Goal: Task Accomplishment & Management: Manage account settings

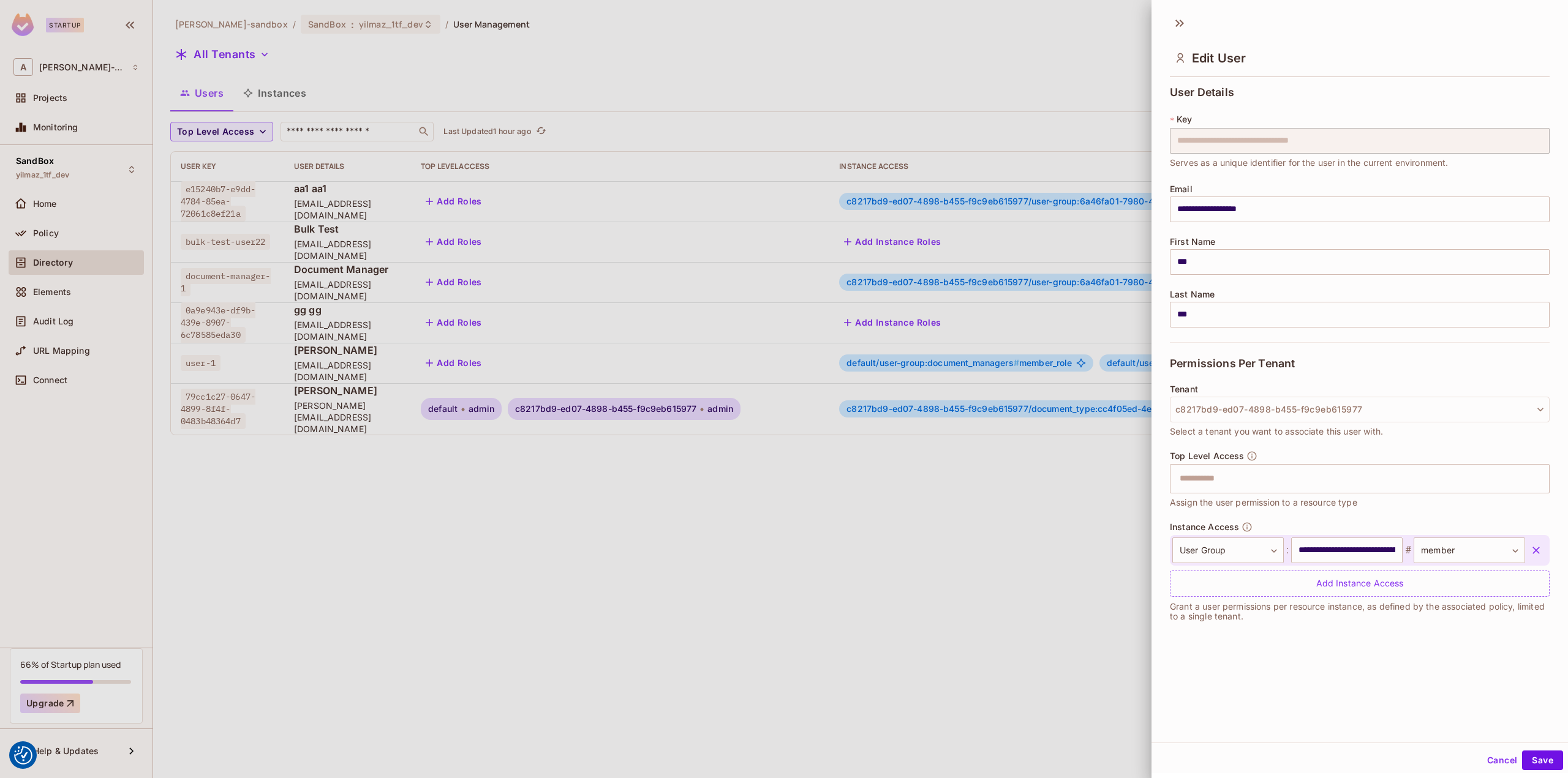
click at [516, 458] on div at bounding box center [784, 389] width 1568 height 778
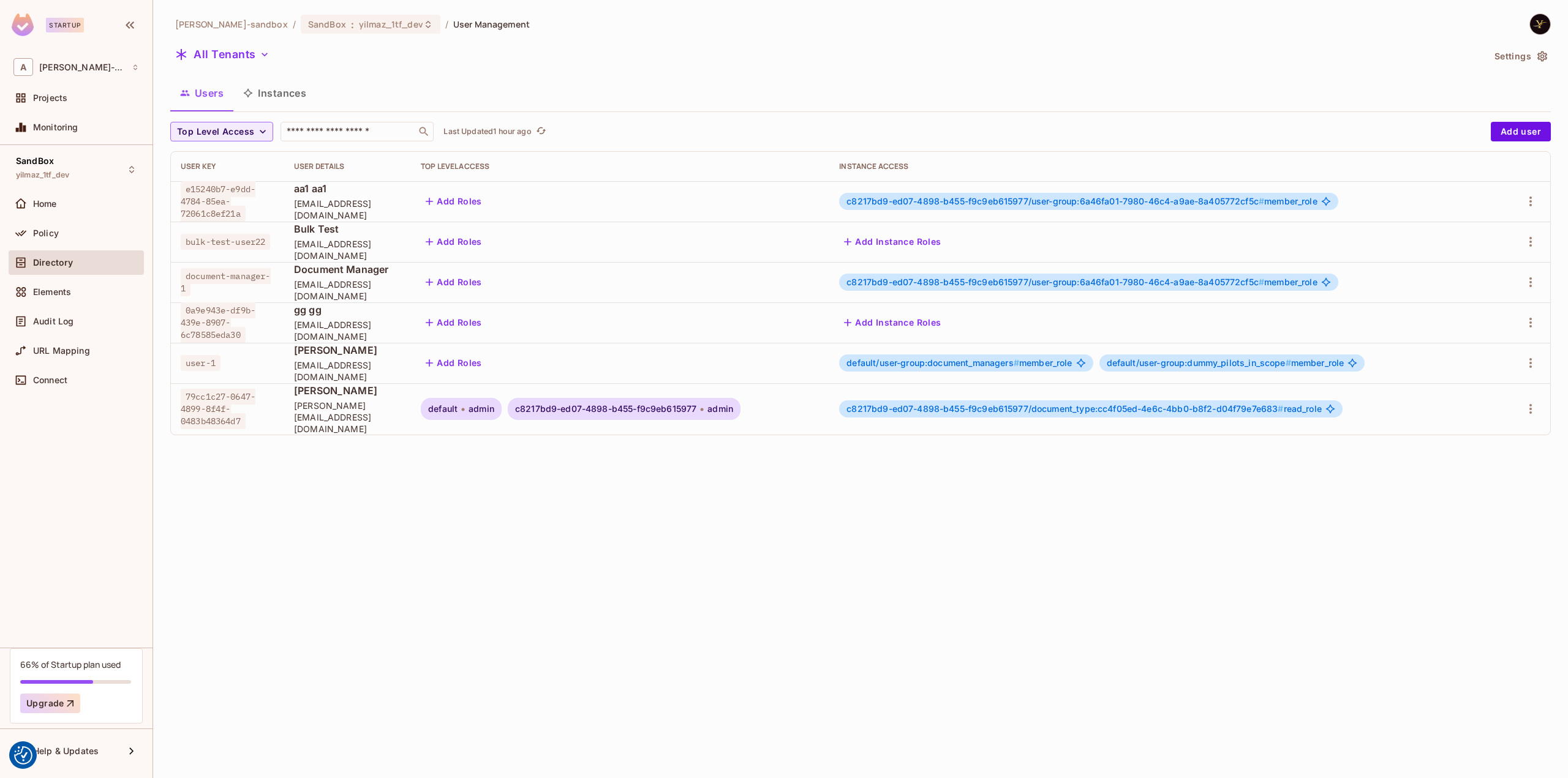
click at [455, 486] on div "alex-trustflight-sandbox / SandBox : yilmaz_1tf_dev / User Management All Tenan…" at bounding box center [860, 389] width 1415 height 778
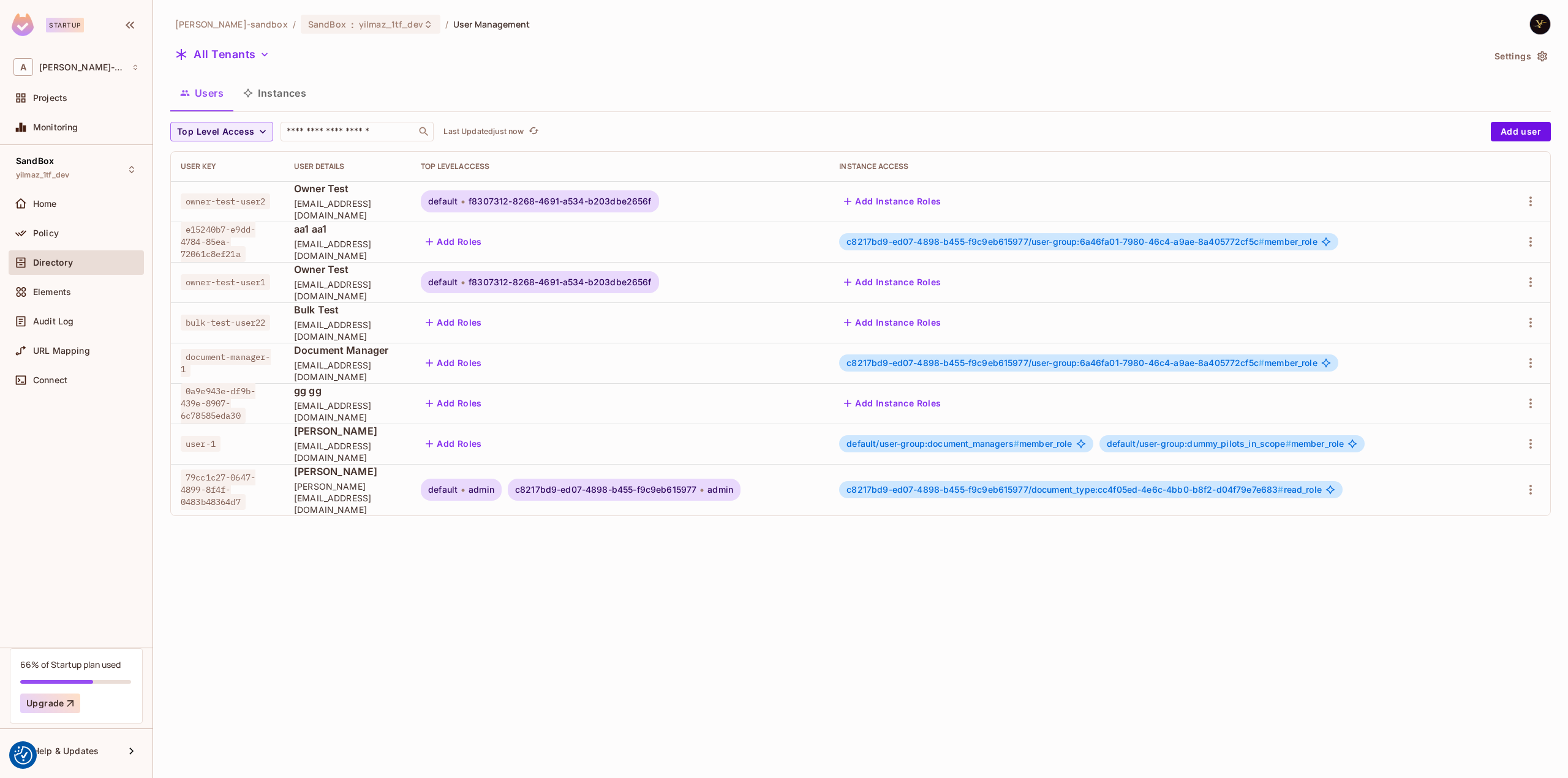
click at [643, 210] on div "default f8307312-8268-4691-a534-b203dbe2656f" at bounding box center [539, 201] width 238 height 22
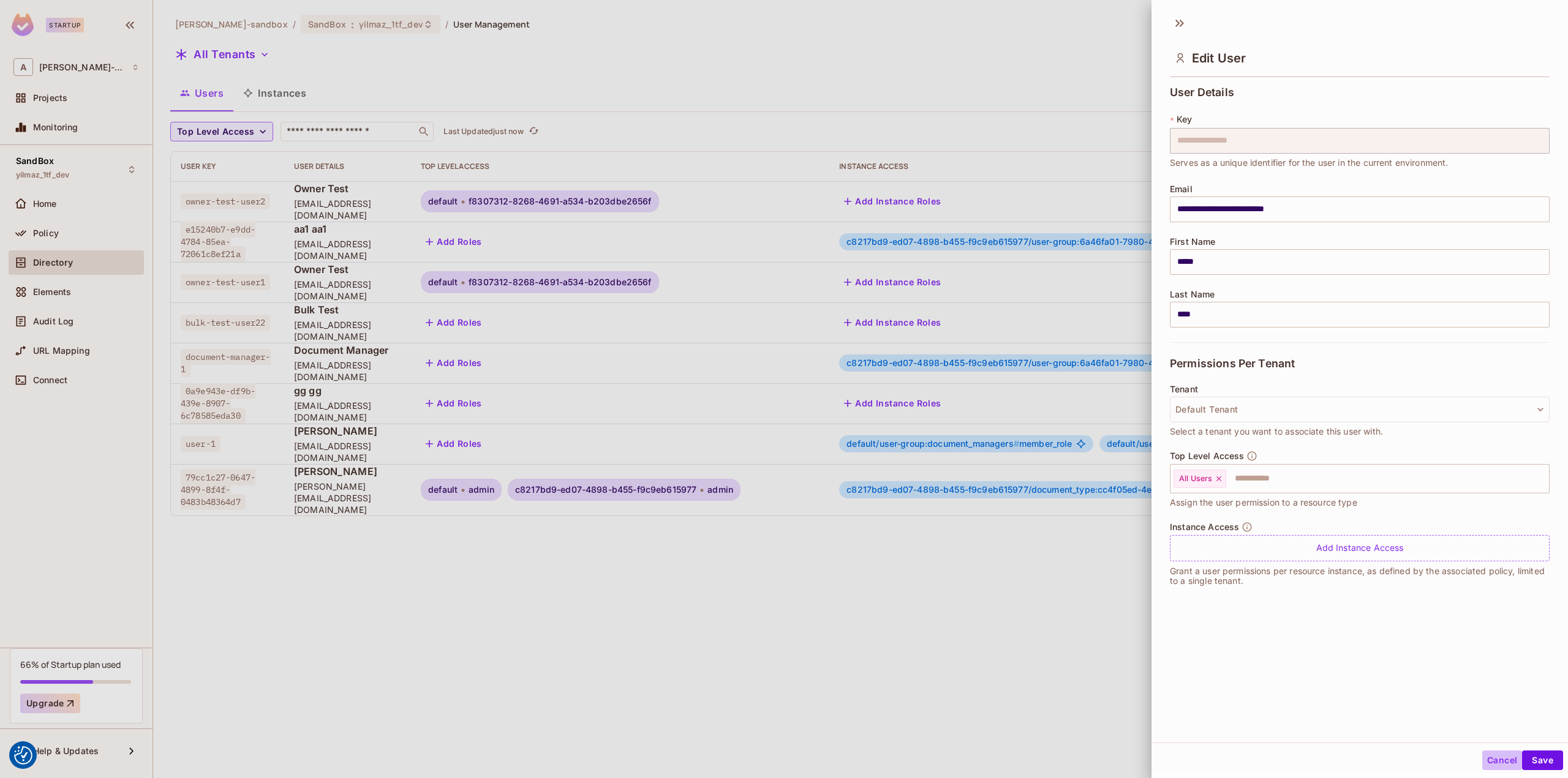
click at [1490, 757] on button "Cancel" at bounding box center [1502, 761] width 40 height 20
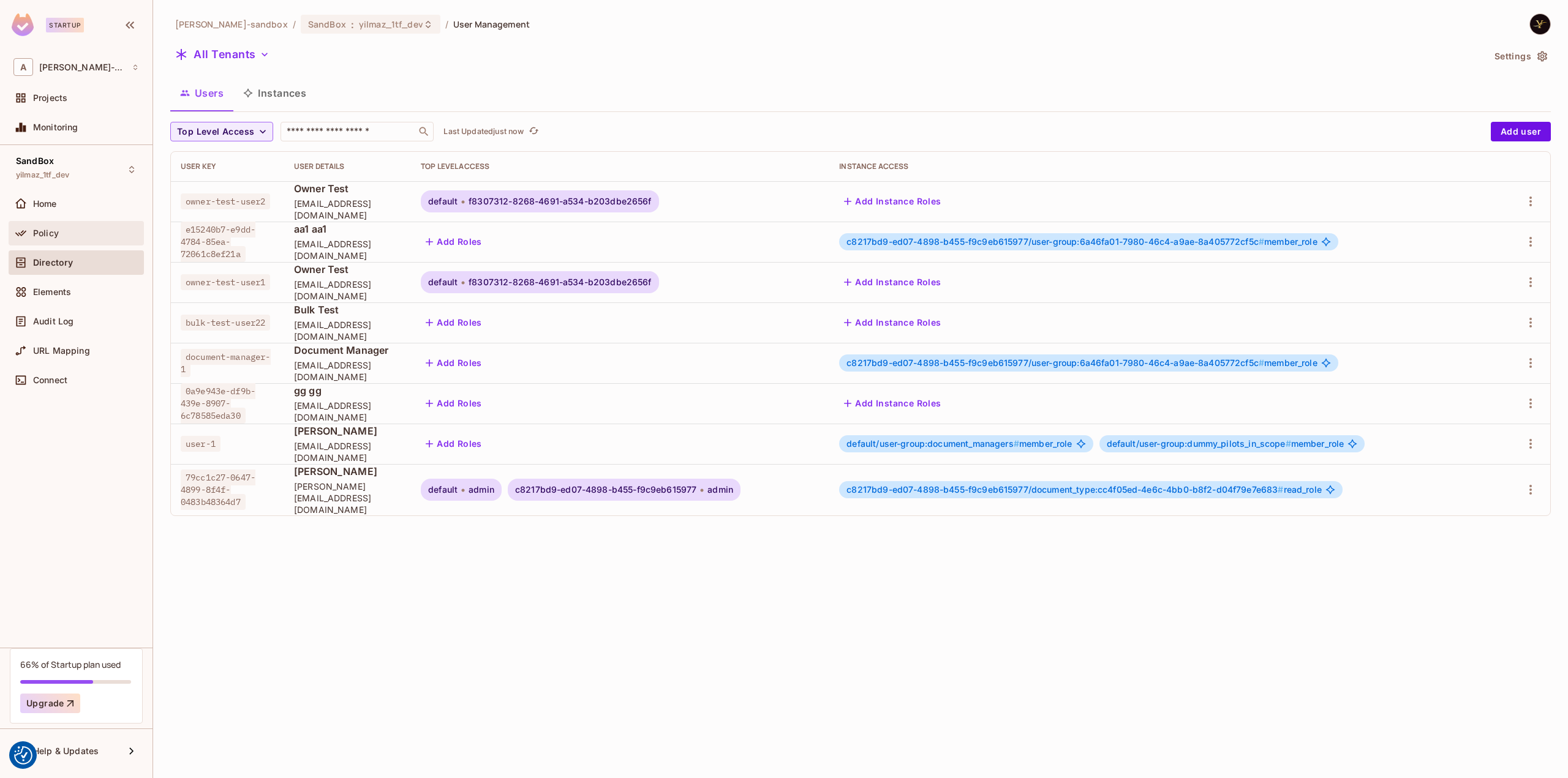
click at [75, 226] on div "Policy" at bounding box center [76, 233] width 126 height 15
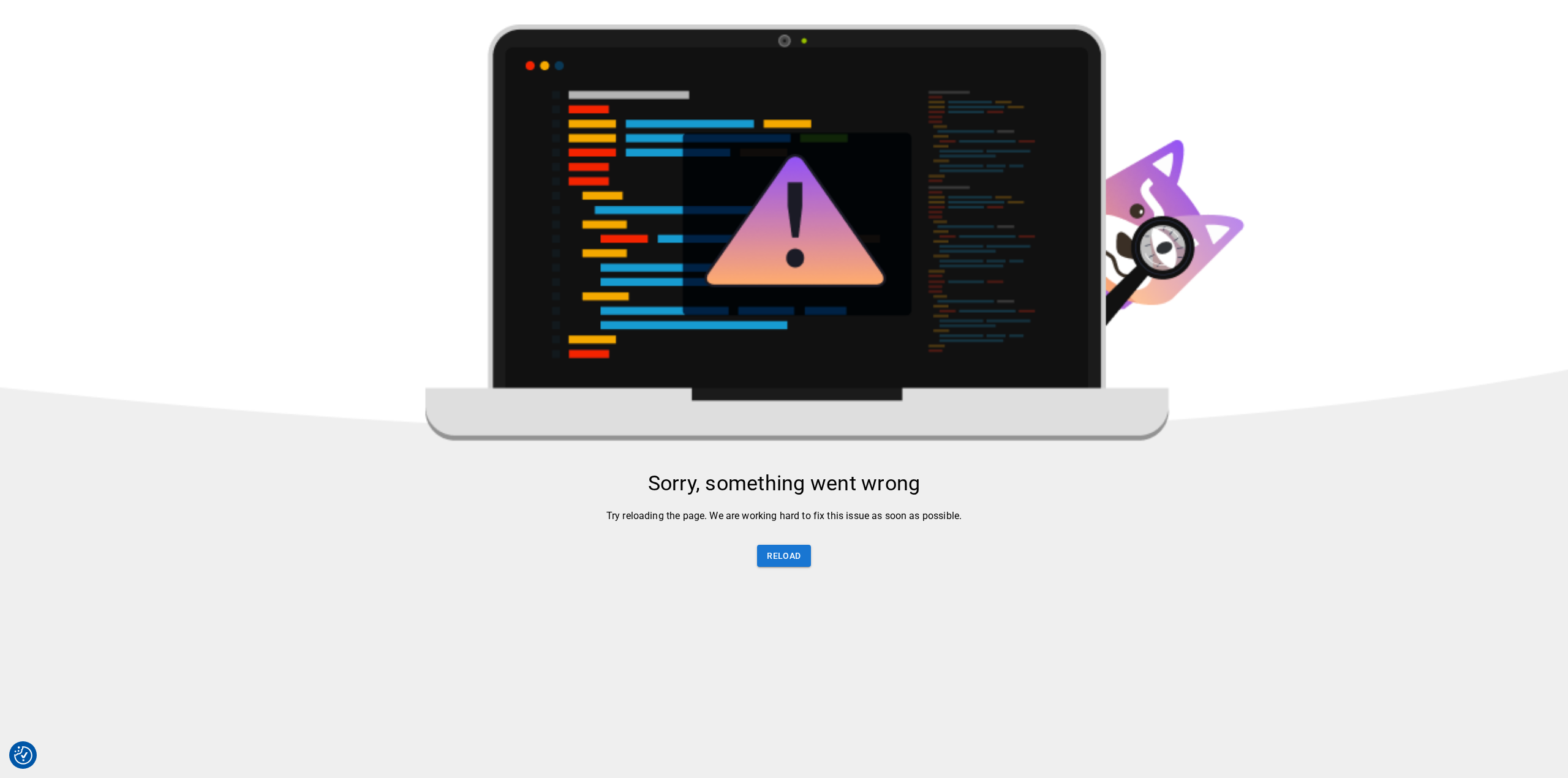
click at [455, 159] on html "We use cookies to enhance your browsing experience, serve personalized ads or c…" at bounding box center [784, 466] width 1568 height 932
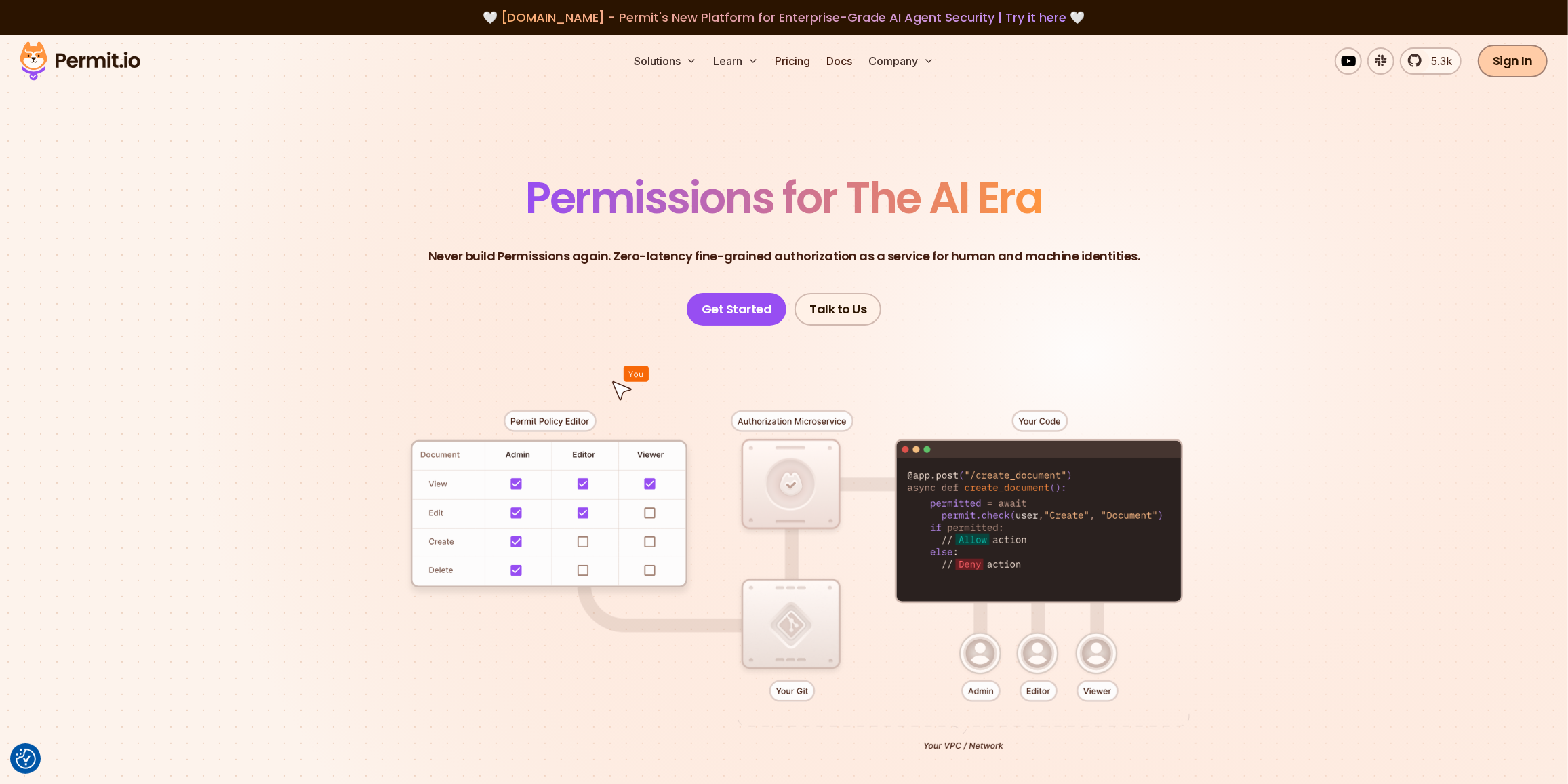
click at [1503, 54] on link "Sign In" at bounding box center [1513, 61] width 70 height 33
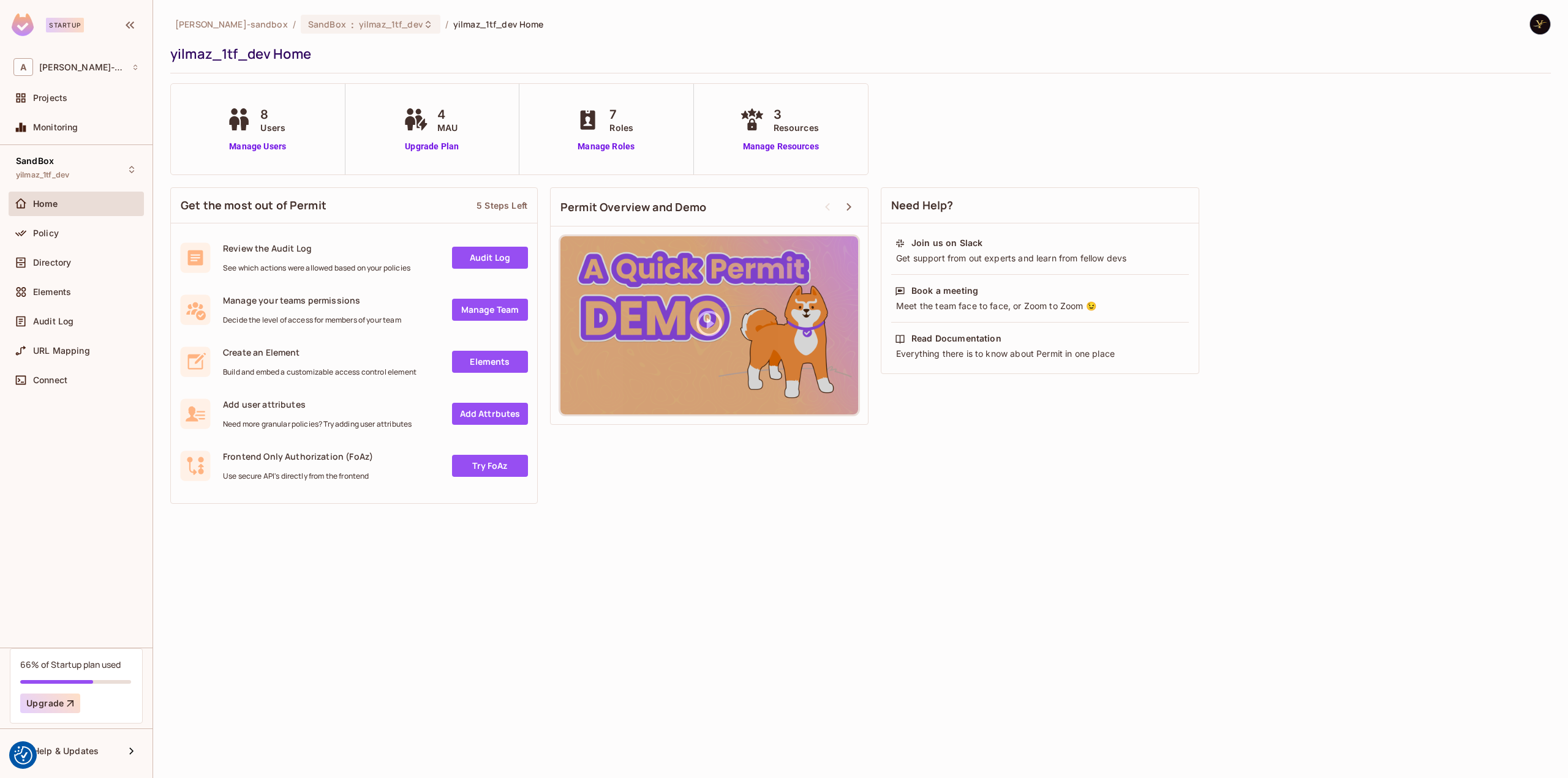
click at [86, 207] on div "Home" at bounding box center [86, 204] width 106 height 10
click at [66, 231] on div "Policy" at bounding box center [86, 233] width 106 height 10
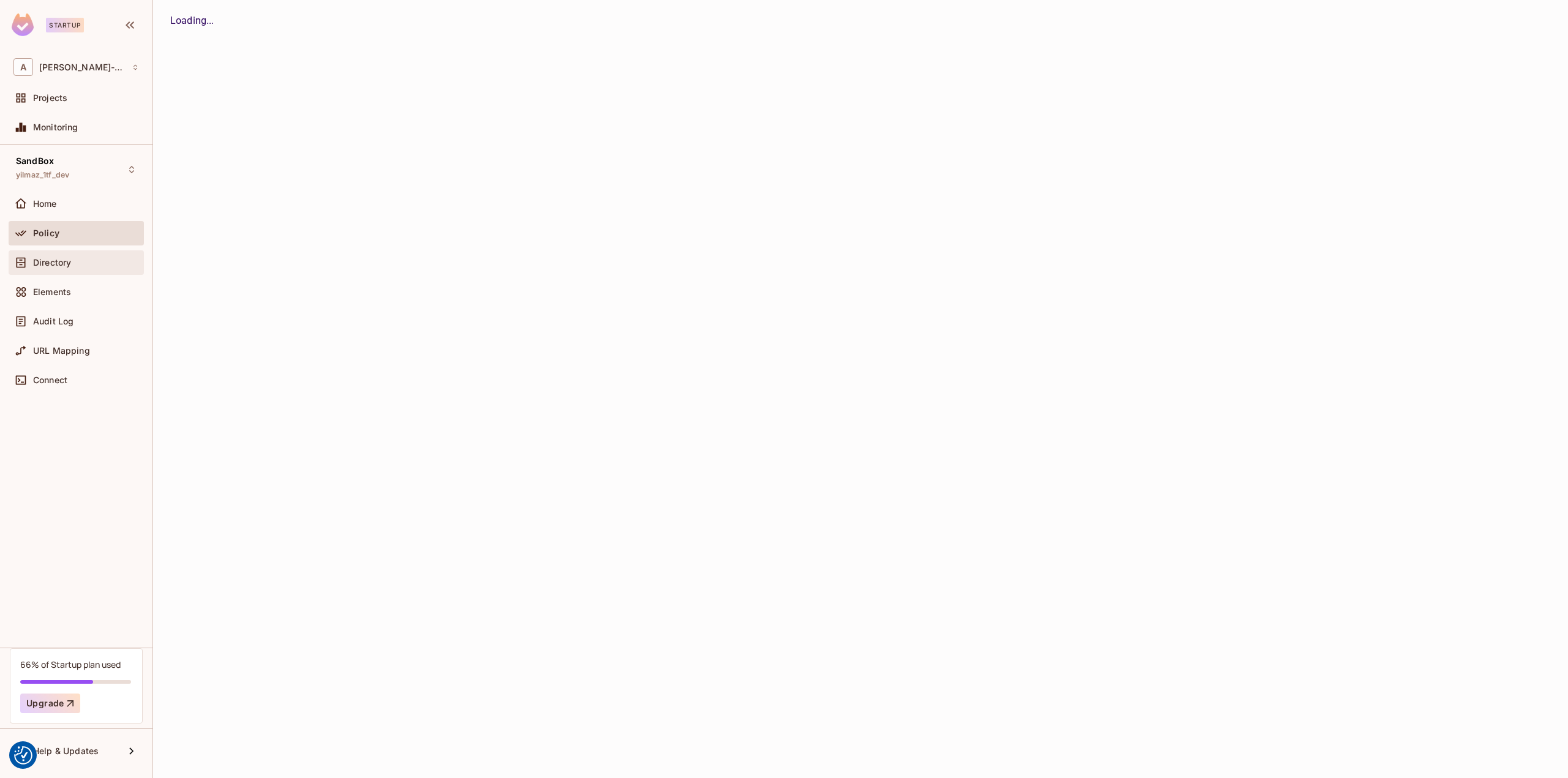
click at [90, 266] on div "Directory" at bounding box center [86, 262] width 106 height 10
click at [338, 214] on div "alex-trustflight-sandbox / SandBox : yilmaz_1tf_dev / yilmaz_1tf_dev Home yilma…" at bounding box center [860, 389] width 1415 height 778
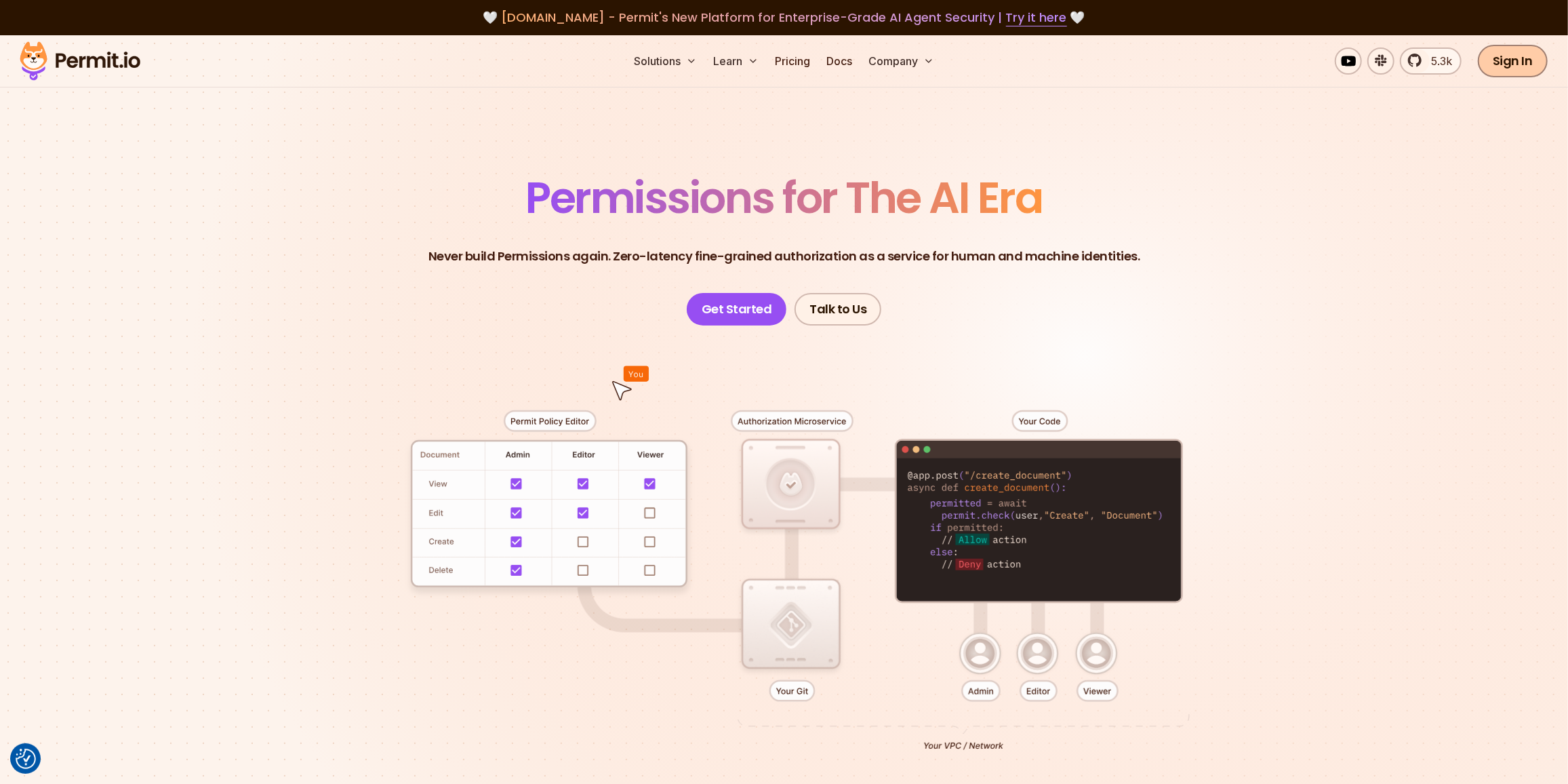
click at [1535, 56] on link "Sign In" at bounding box center [1513, 61] width 70 height 33
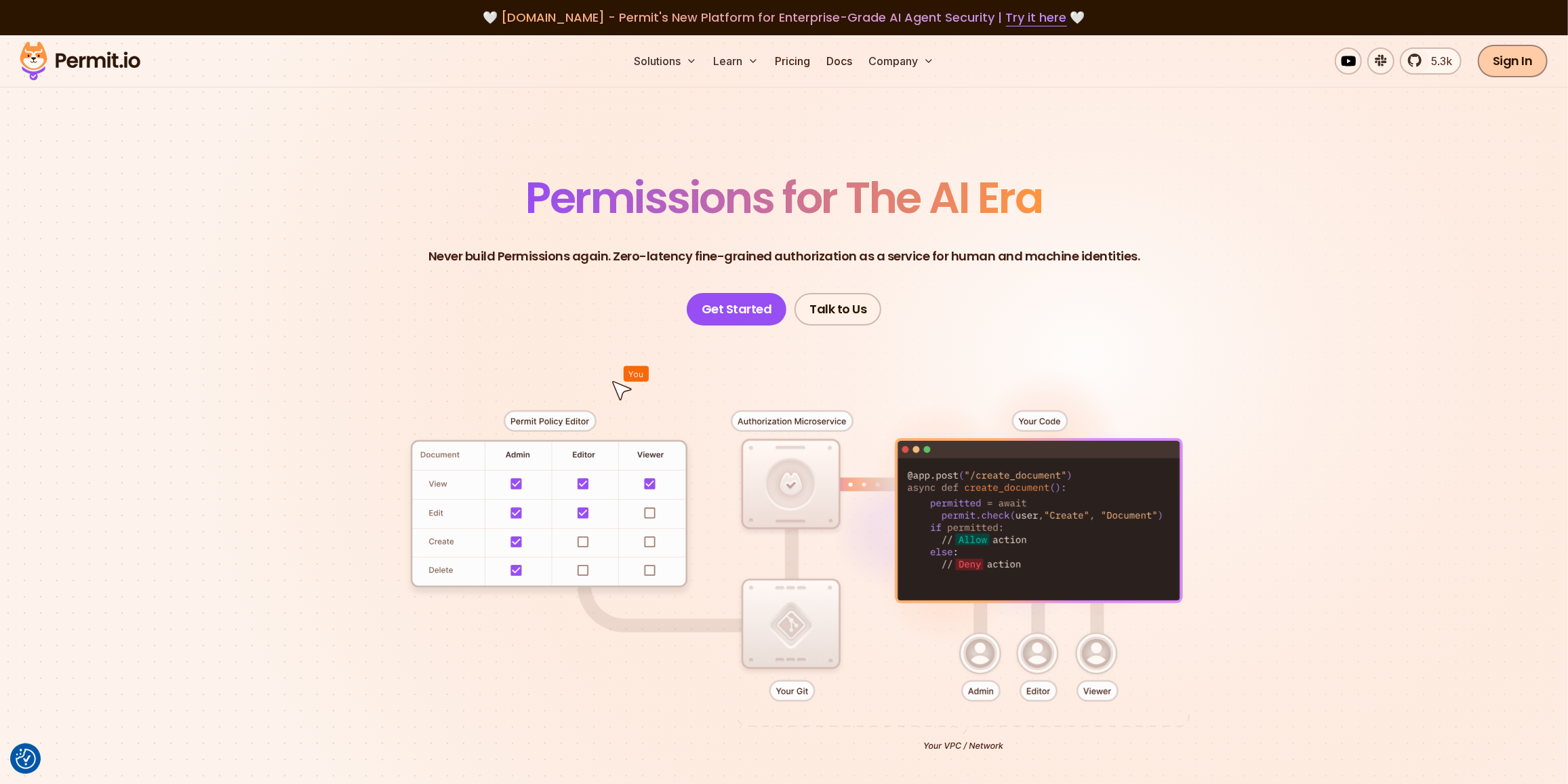
click at [1514, 57] on link "Sign In" at bounding box center [1513, 61] width 70 height 33
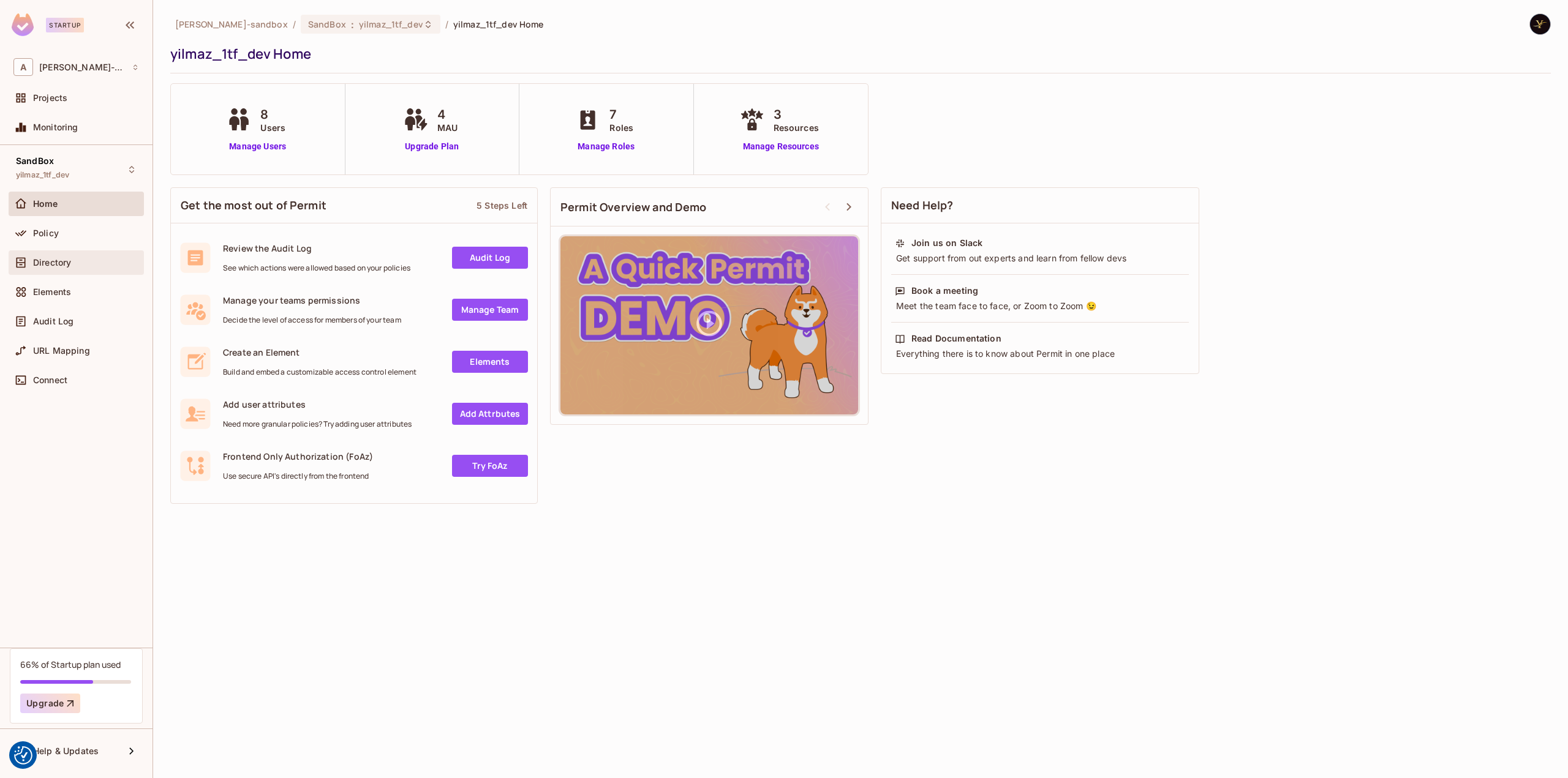
click at [94, 269] on div "Directory" at bounding box center [75, 263] width 135 height 25
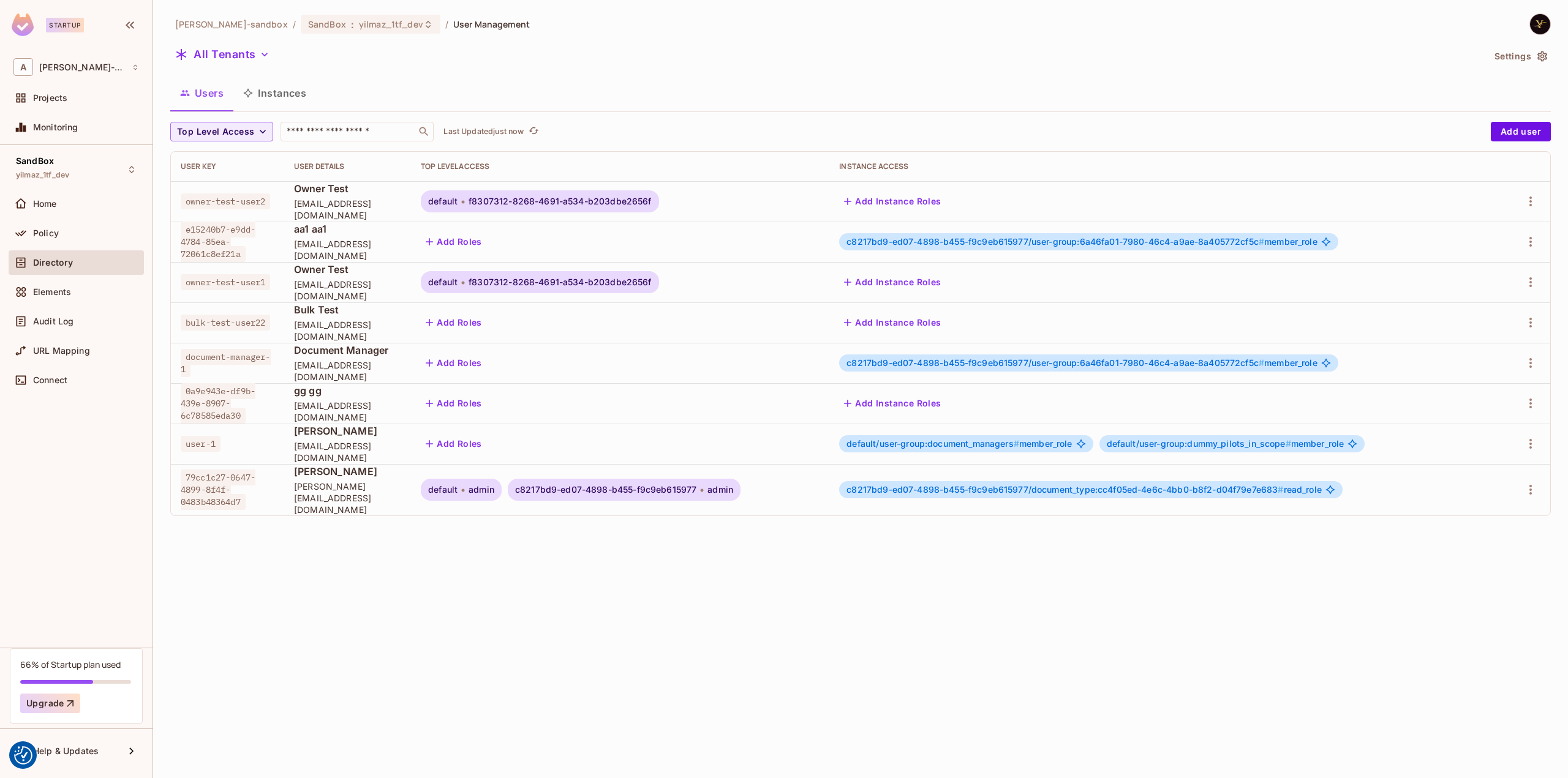
click at [521, 280] on span "f8307312-8268-4691-a534-b203dbe2656f" at bounding box center [560, 282] width 182 height 10
click at [521, 279] on span "f8307312-8268-4691-a534-b203dbe2656f" at bounding box center [560, 282] width 182 height 10
click at [556, 200] on span "f8307312-8268-4691-a534-b203dbe2656f" at bounding box center [560, 201] width 182 height 10
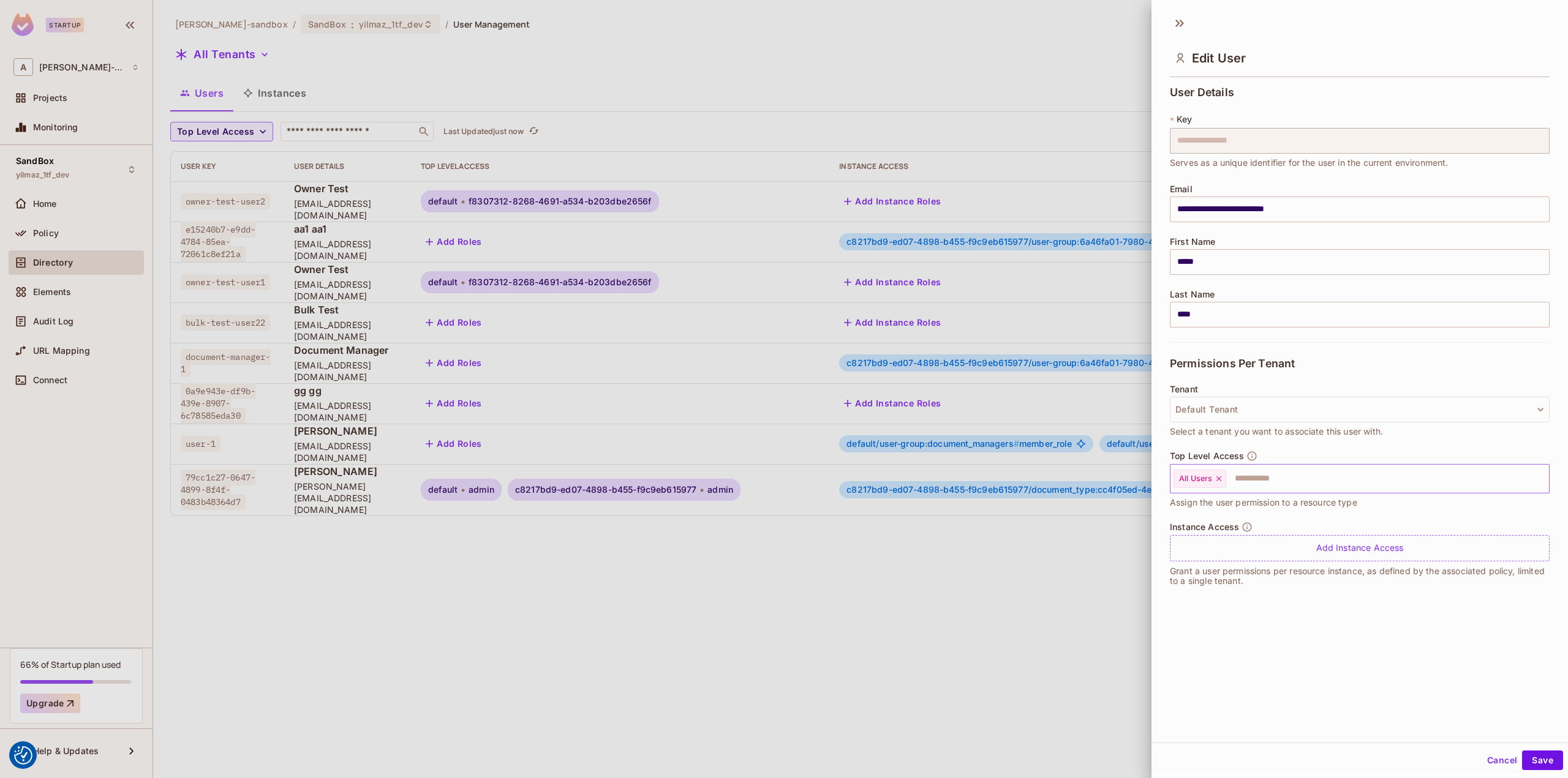
click at [1248, 478] on input "text" at bounding box center [1376, 479] width 298 height 25
click at [1033, 612] on div at bounding box center [784, 389] width 1568 height 778
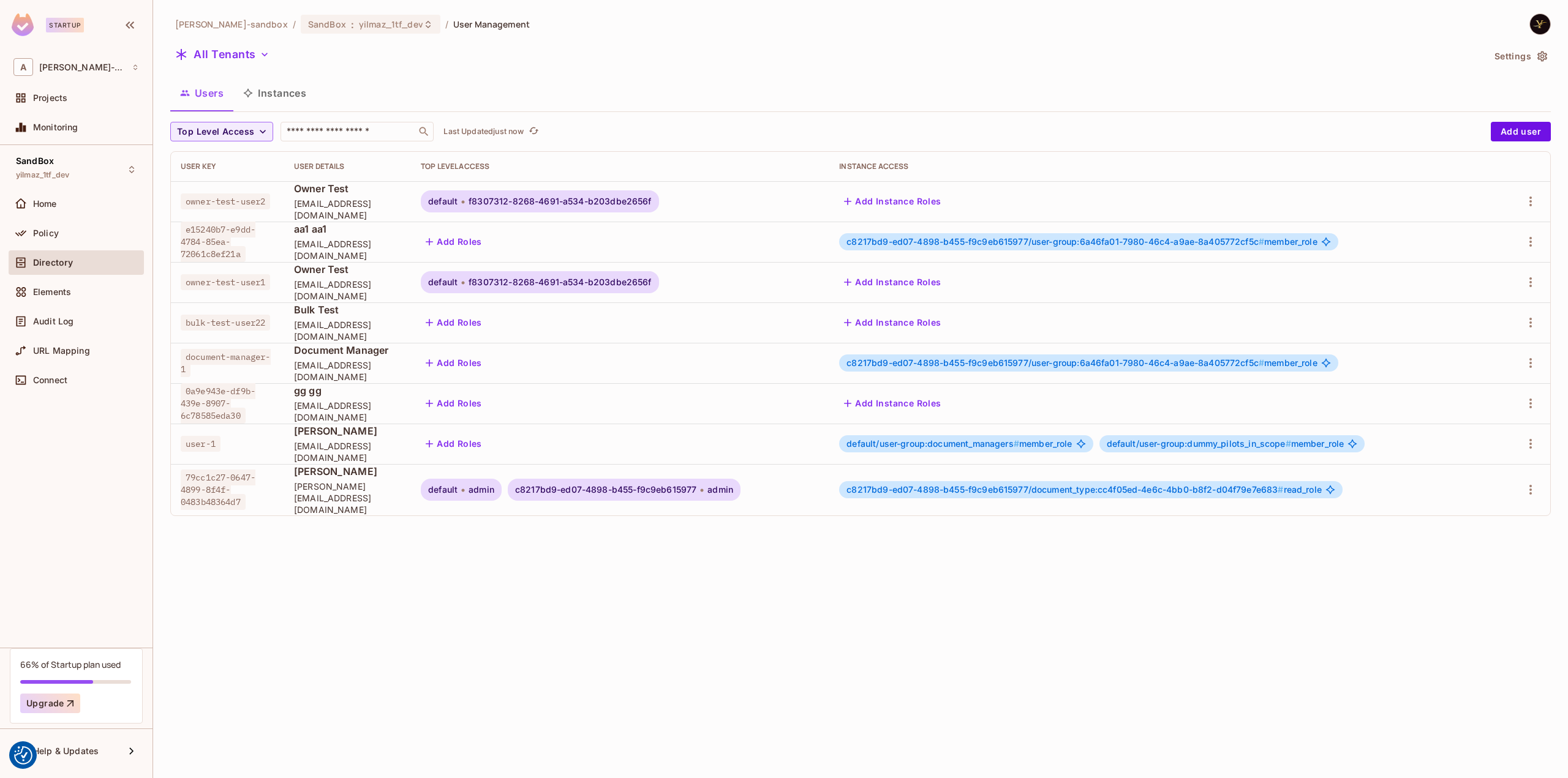
click at [552, 279] on span "f8307312-8268-4691-a534-b203dbe2656f" at bounding box center [560, 282] width 182 height 10
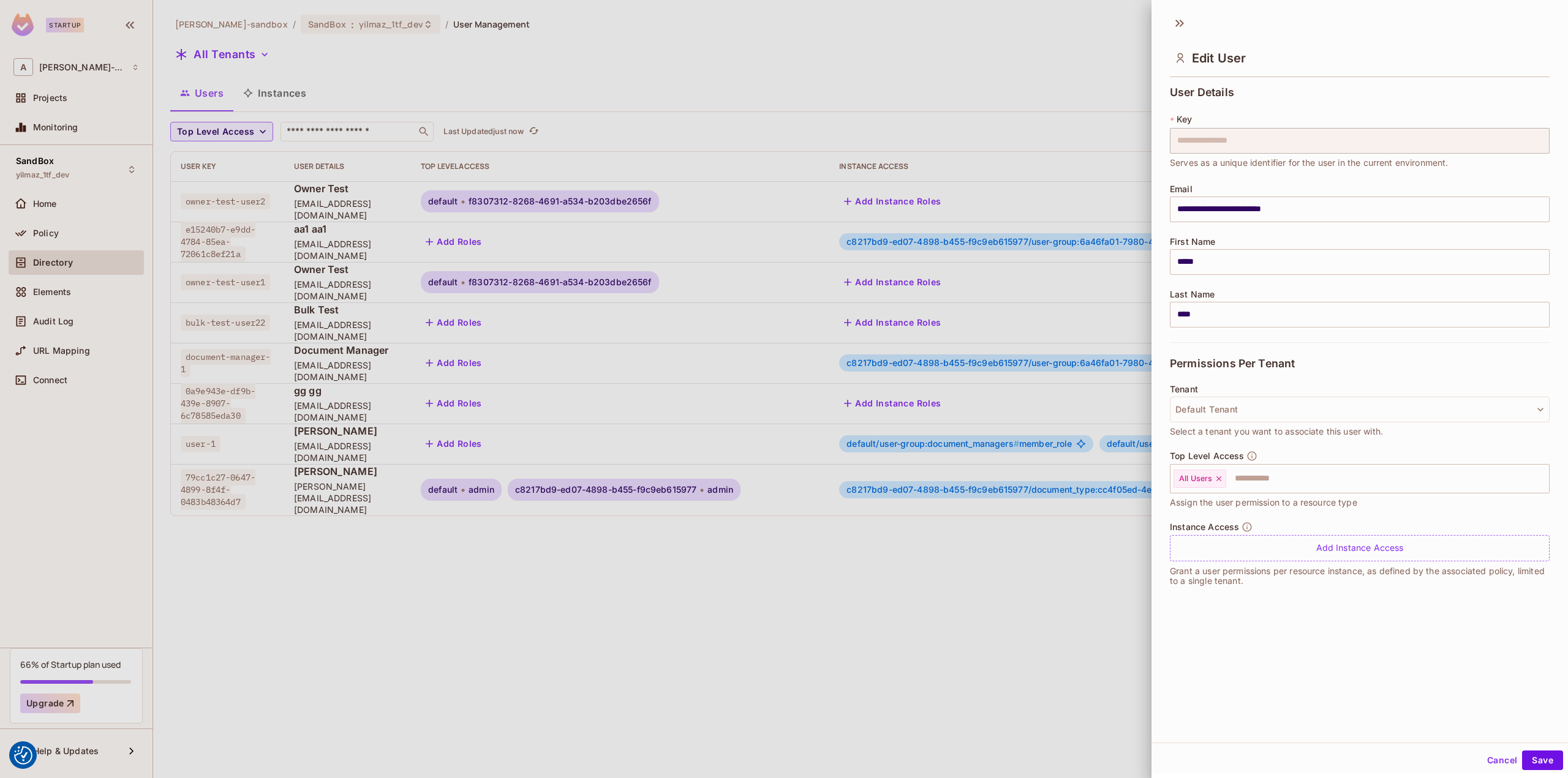
click at [552, 279] on div at bounding box center [784, 389] width 1568 height 778
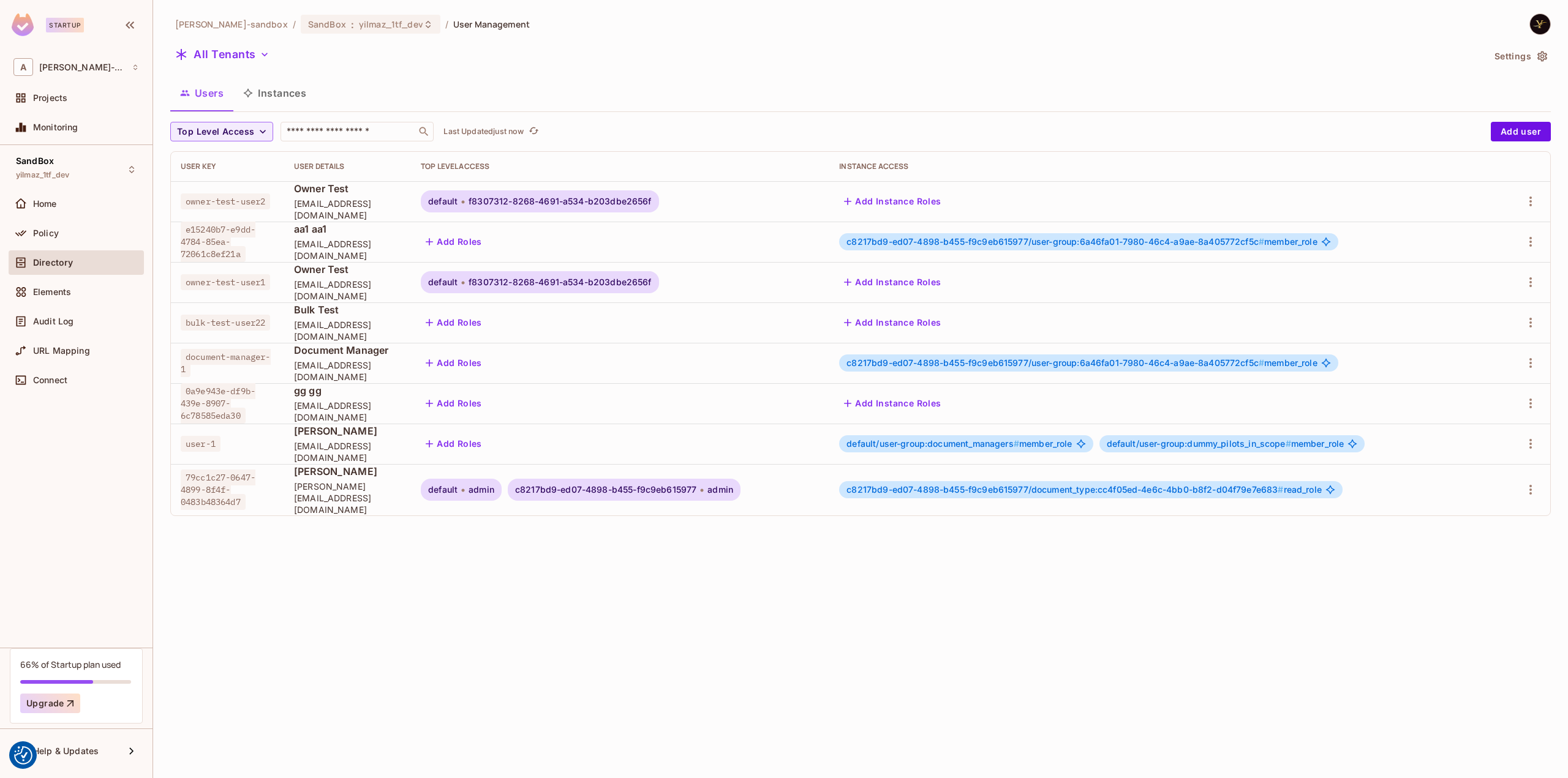
click at [552, 279] on span "f8307312-8268-4691-a534-b203dbe2656f" at bounding box center [560, 282] width 182 height 10
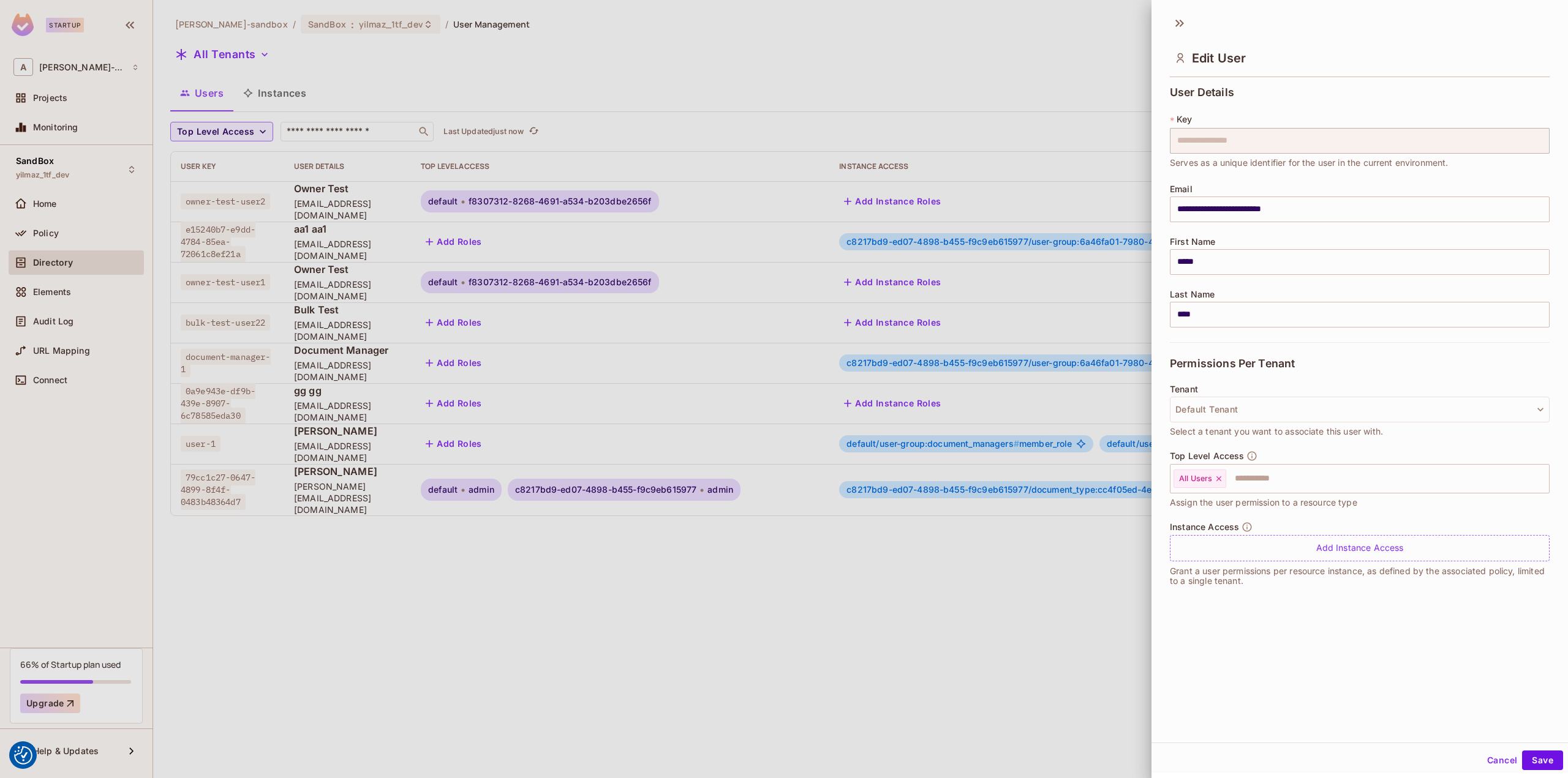
click at [495, 559] on div at bounding box center [784, 389] width 1568 height 778
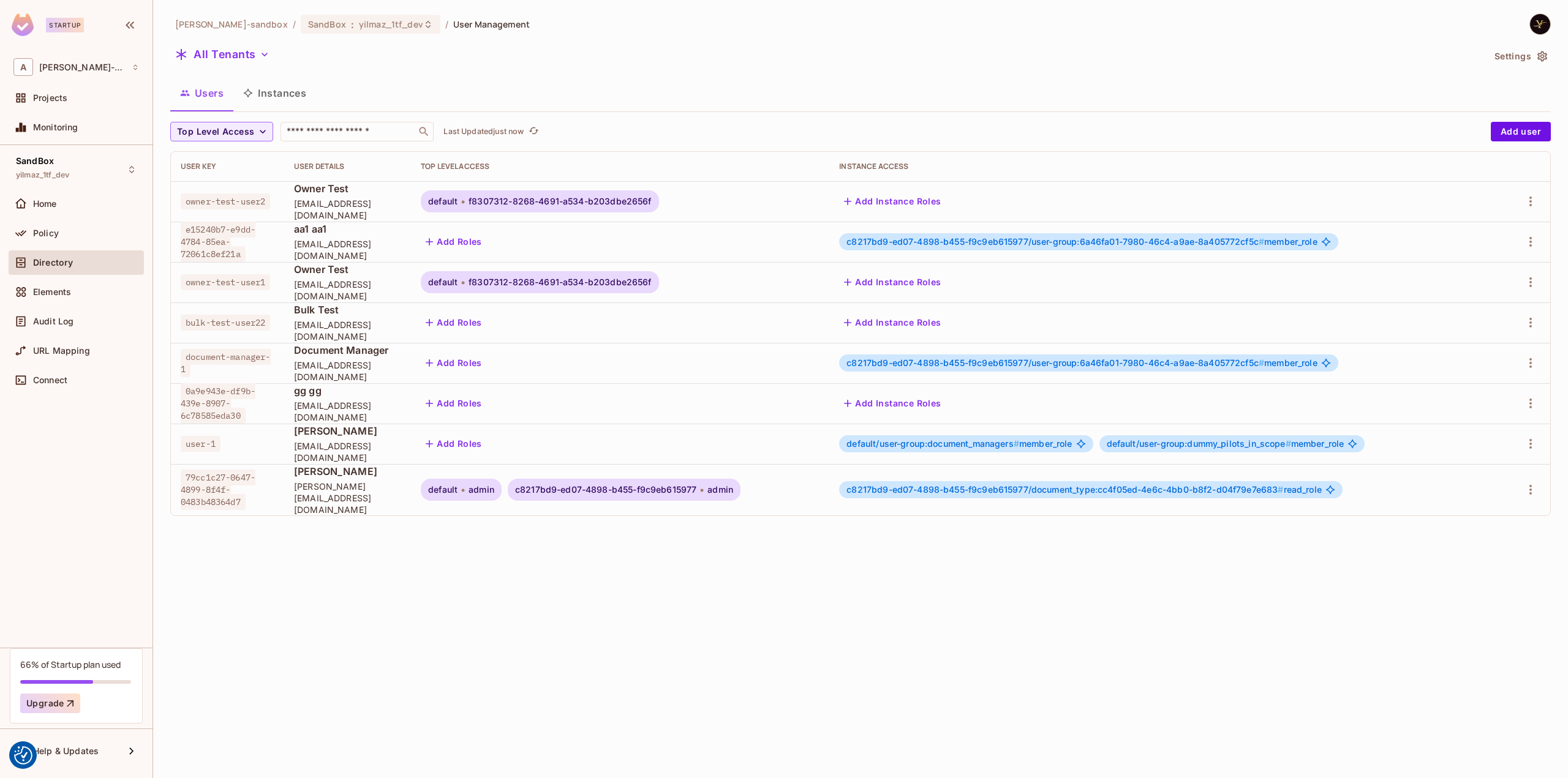
click at [58, 264] on span "Directory" at bounding box center [53, 262] width 40 height 10
click at [78, 228] on div "Policy" at bounding box center [86, 233] width 106 height 10
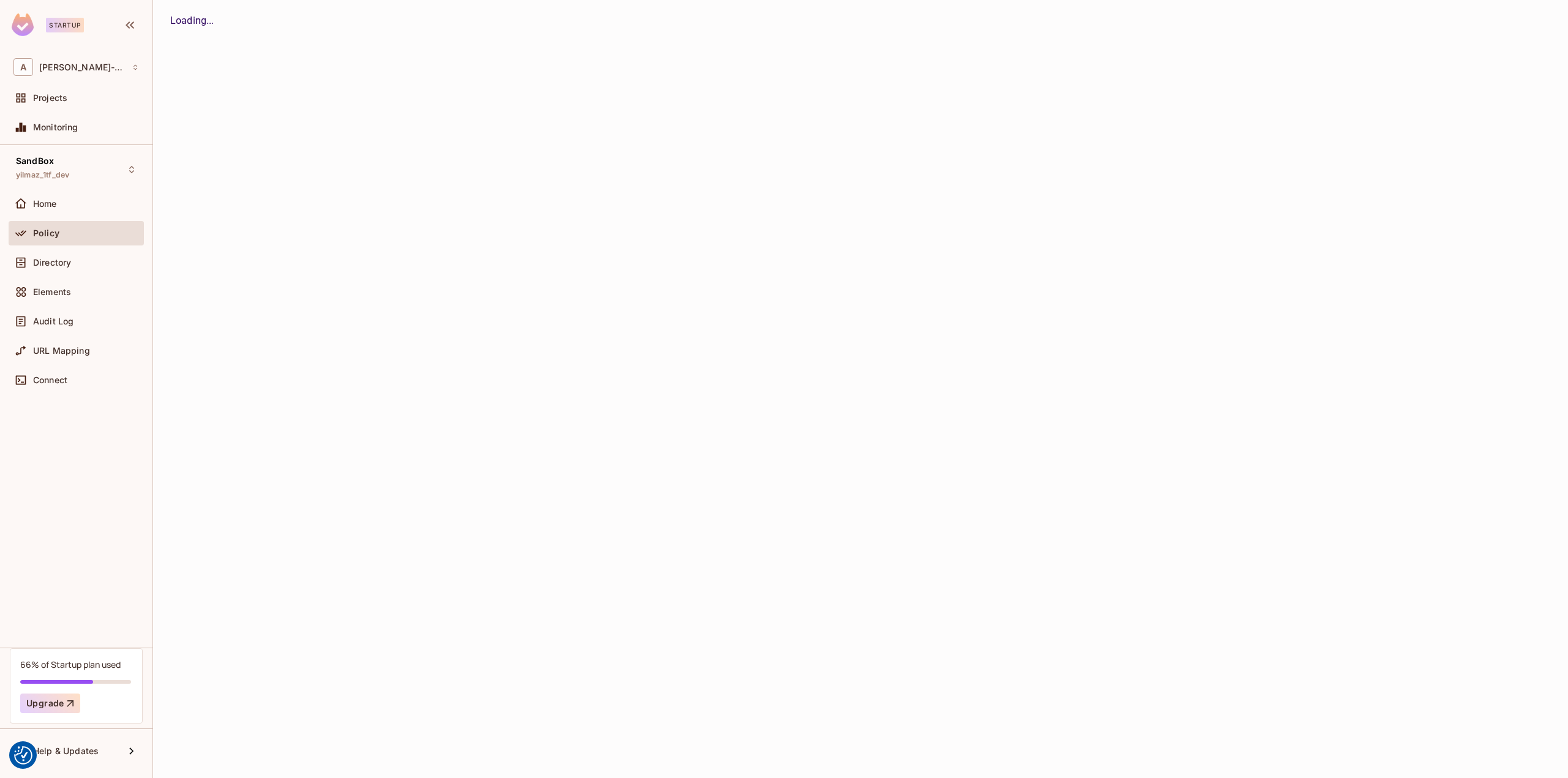
click at [269, 240] on div "alex-trustflight-sandbox / SandBox : yilmaz_1tf_dev / User Management All Tenan…" at bounding box center [860, 389] width 1415 height 778
click at [334, 113] on div "alex-trustflight-sandbox / SandBox : yilmaz_1tf_dev / User Management All Tenan…" at bounding box center [860, 389] width 1415 height 778
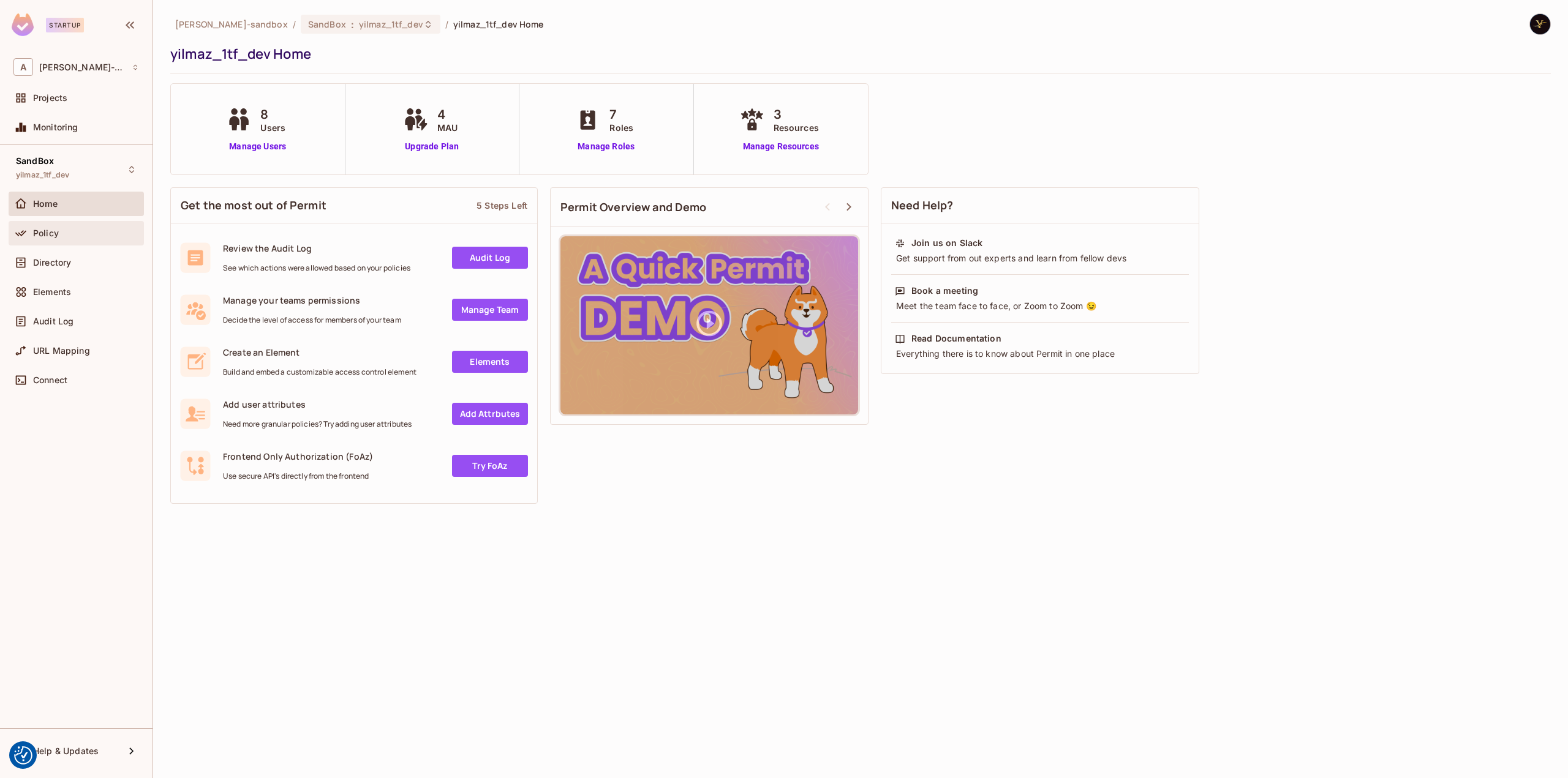
click at [66, 192] on div "Home Policy Directory Elements Audit Log URL Mapping Connect" at bounding box center [75, 295] width 135 height 206
click at [51, 226] on div "Policy" at bounding box center [76, 233] width 126 height 15
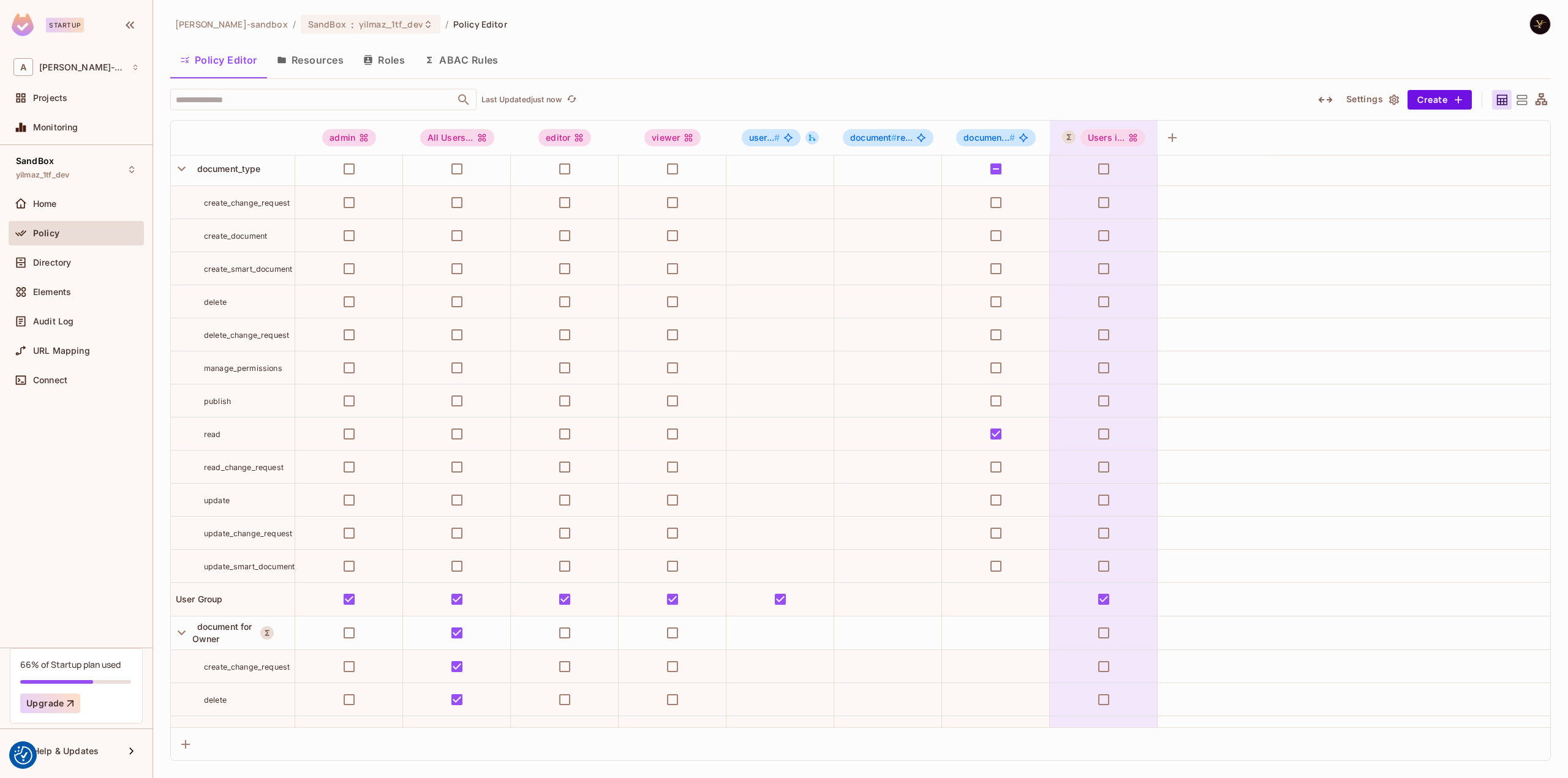
scroll to position [735, 0]
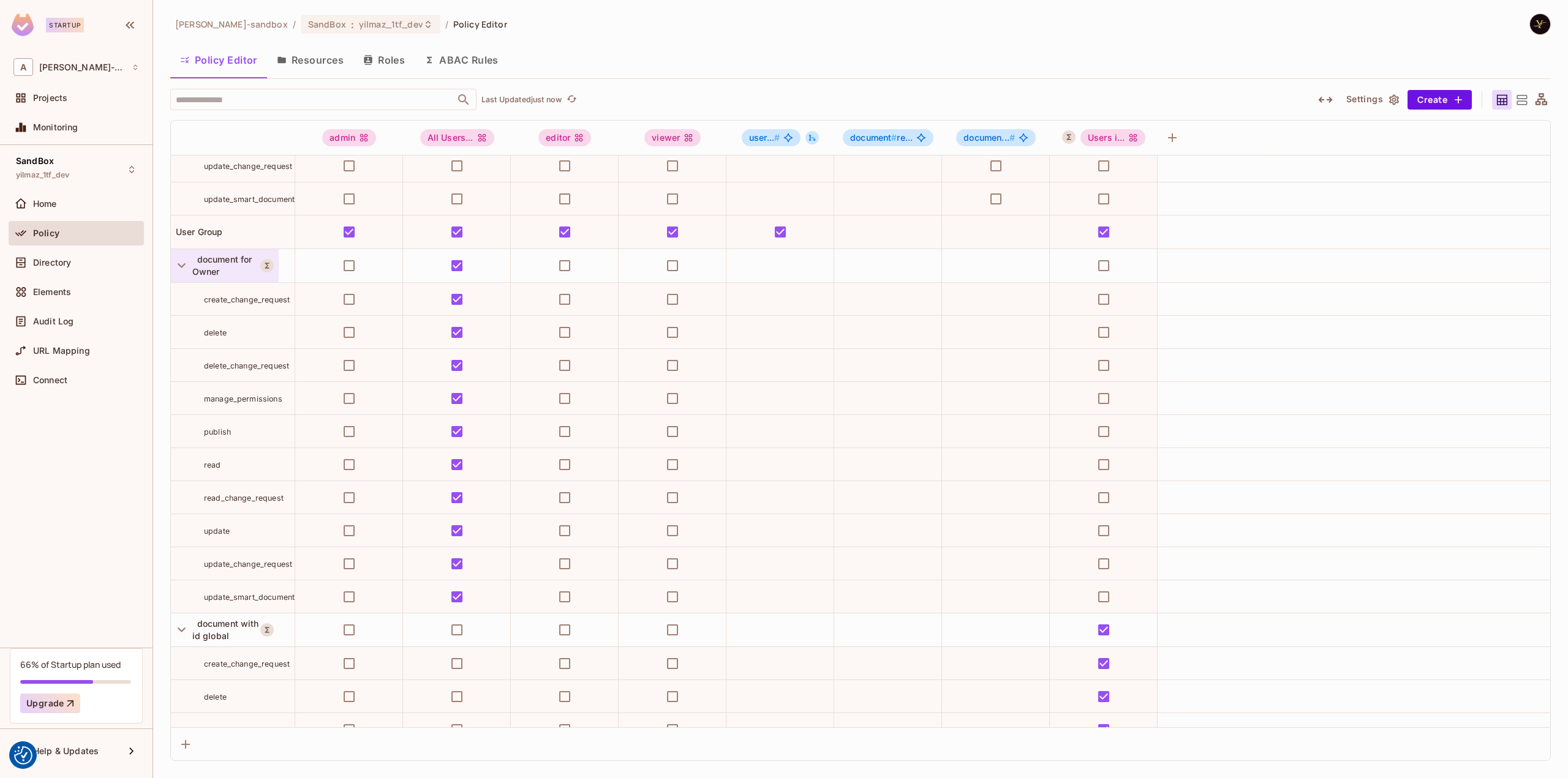
click at [224, 255] on span "document for Owner" at bounding box center [222, 265] width 60 height 22
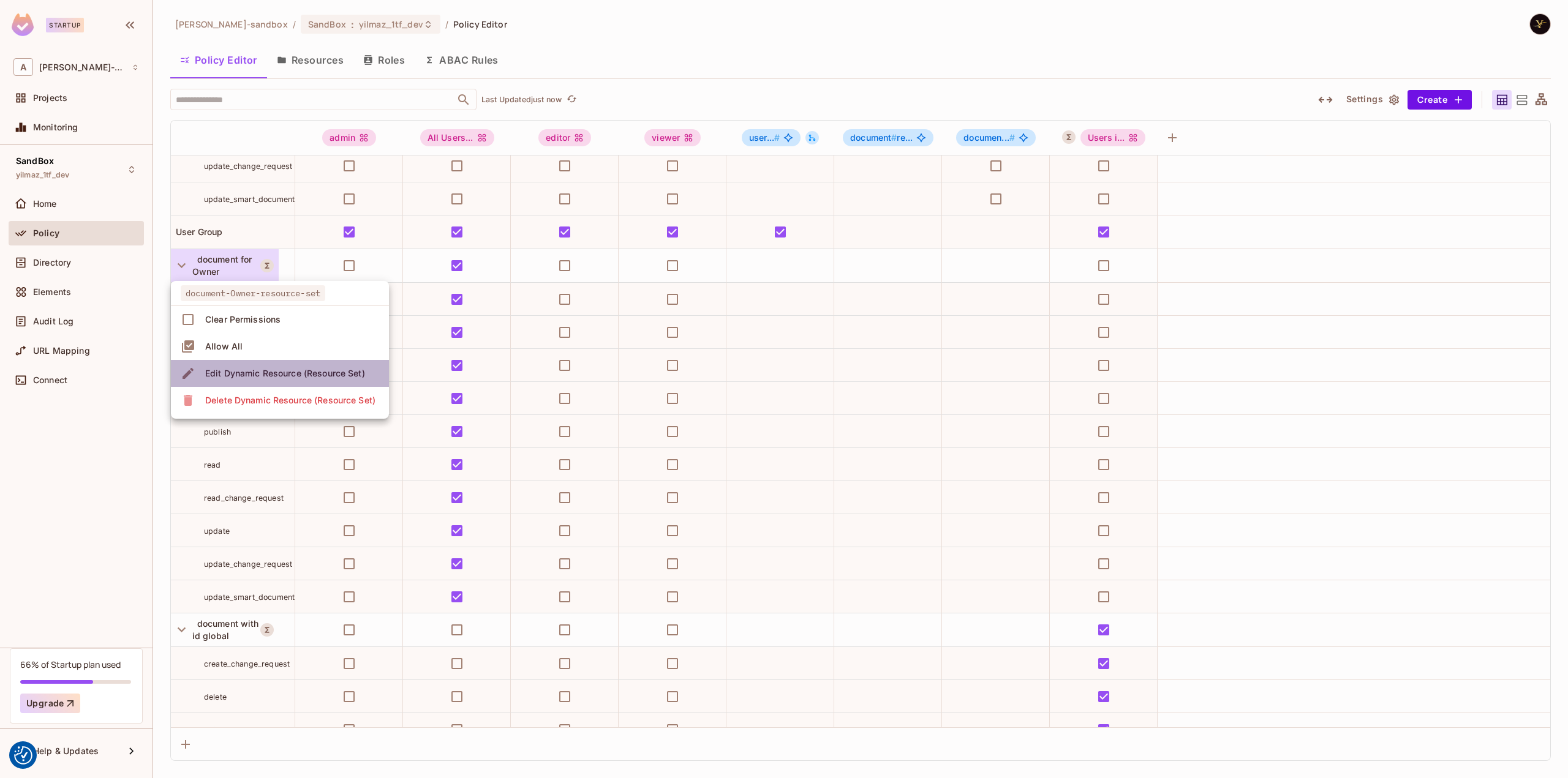
click at [272, 372] on div "Edit Dynamic Resource (Resource Set)" at bounding box center [285, 373] width 160 height 12
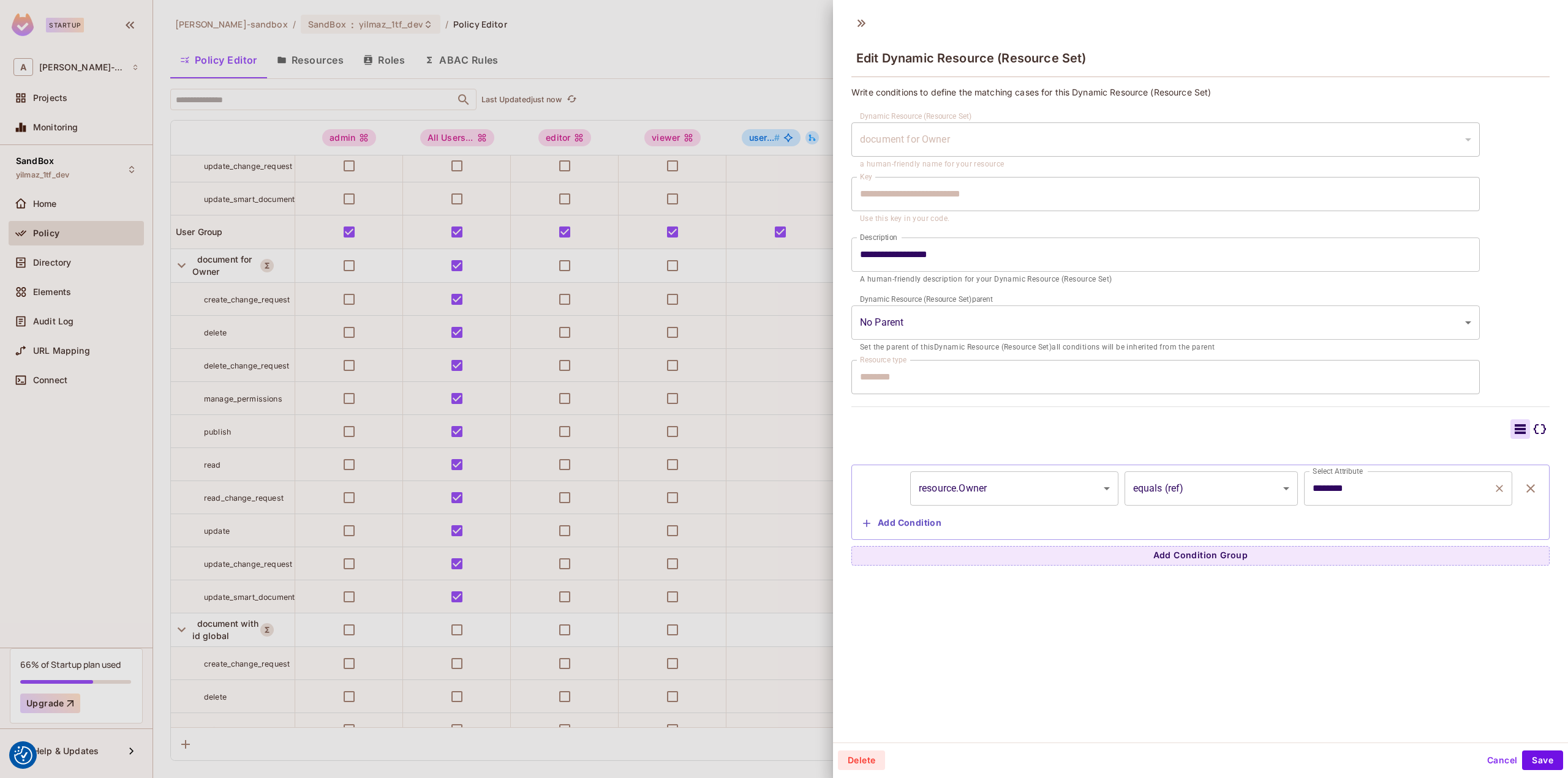
click at [1445, 492] on input "********" at bounding box center [1398, 488] width 179 height 23
click at [1482, 751] on button "Cancel" at bounding box center [1502, 761] width 40 height 20
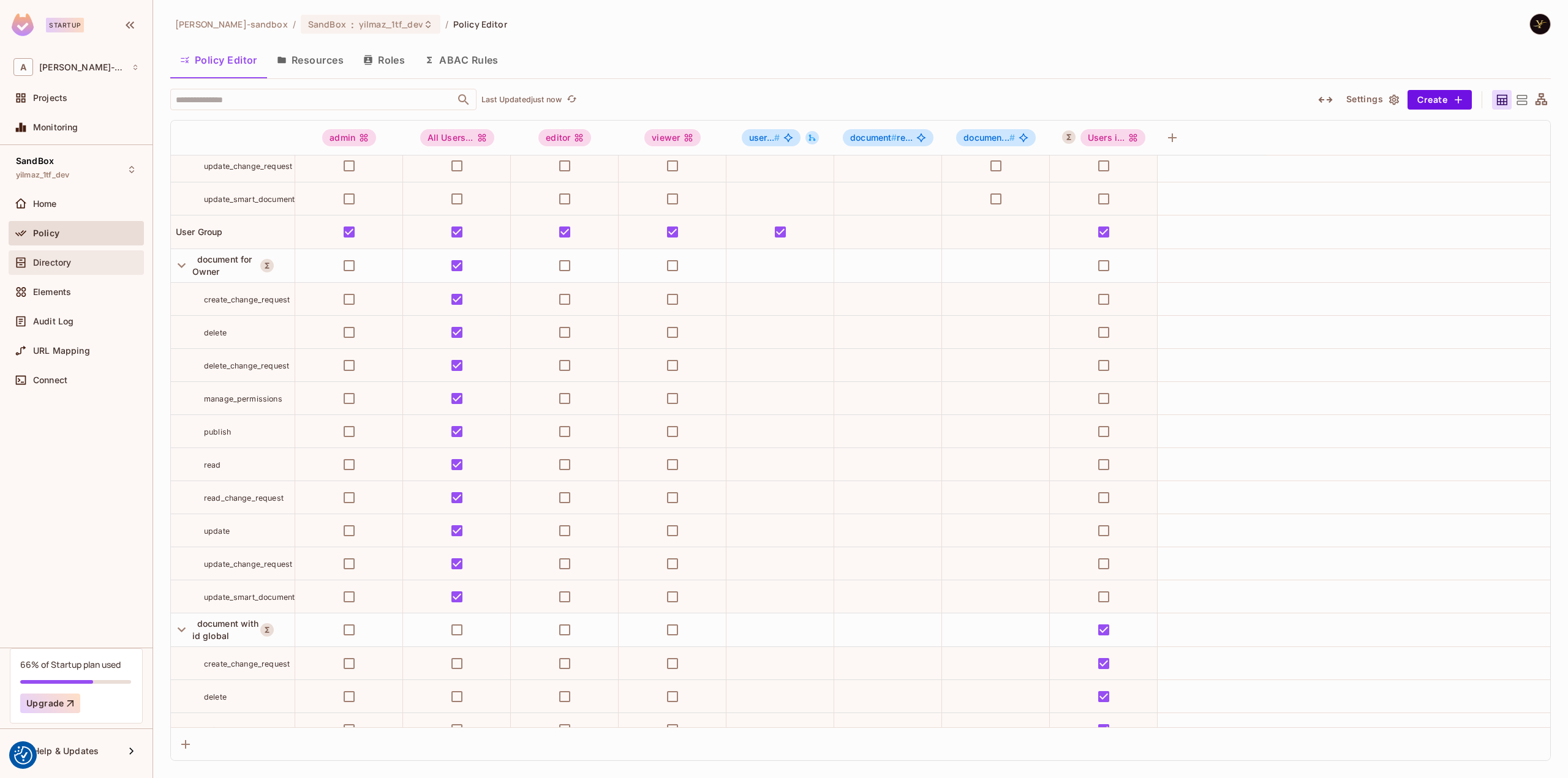
click at [94, 257] on div "Directory" at bounding box center [86, 262] width 106 height 10
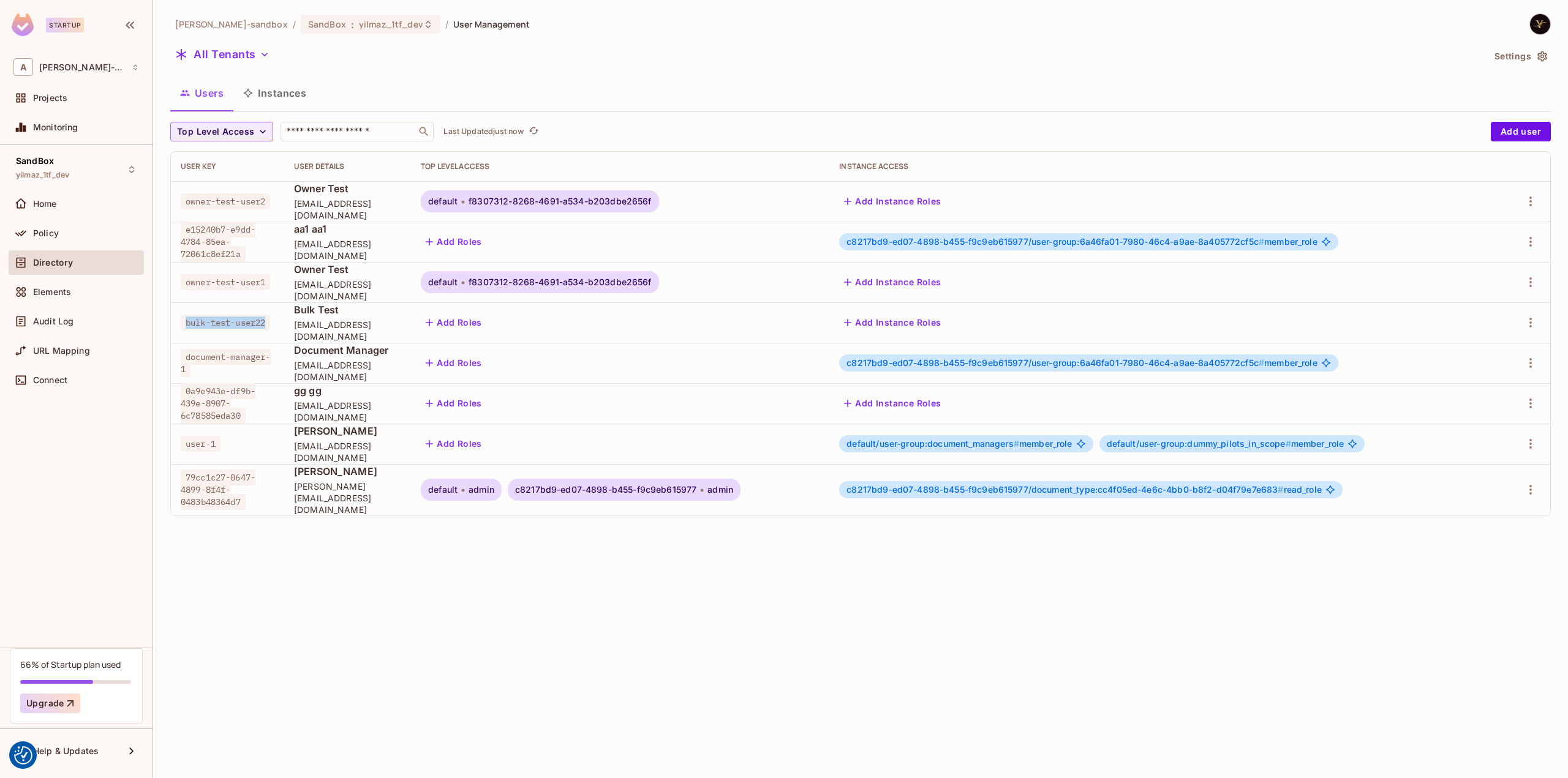
drag, startPoint x: 224, startPoint y: 326, endPoint x: 176, endPoint y: 315, distance: 49.2
click at [176, 315] on td "bulk-test-user22" at bounding box center [227, 322] width 113 height 41
drag, startPoint x: 219, startPoint y: 293, endPoint x: 171, endPoint y: 281, distance: 49.5
click at [171, 281] on td "owner-test-user1" at bounding box center [227, 282] width 113 height 41
